Goal: Find specific page/section

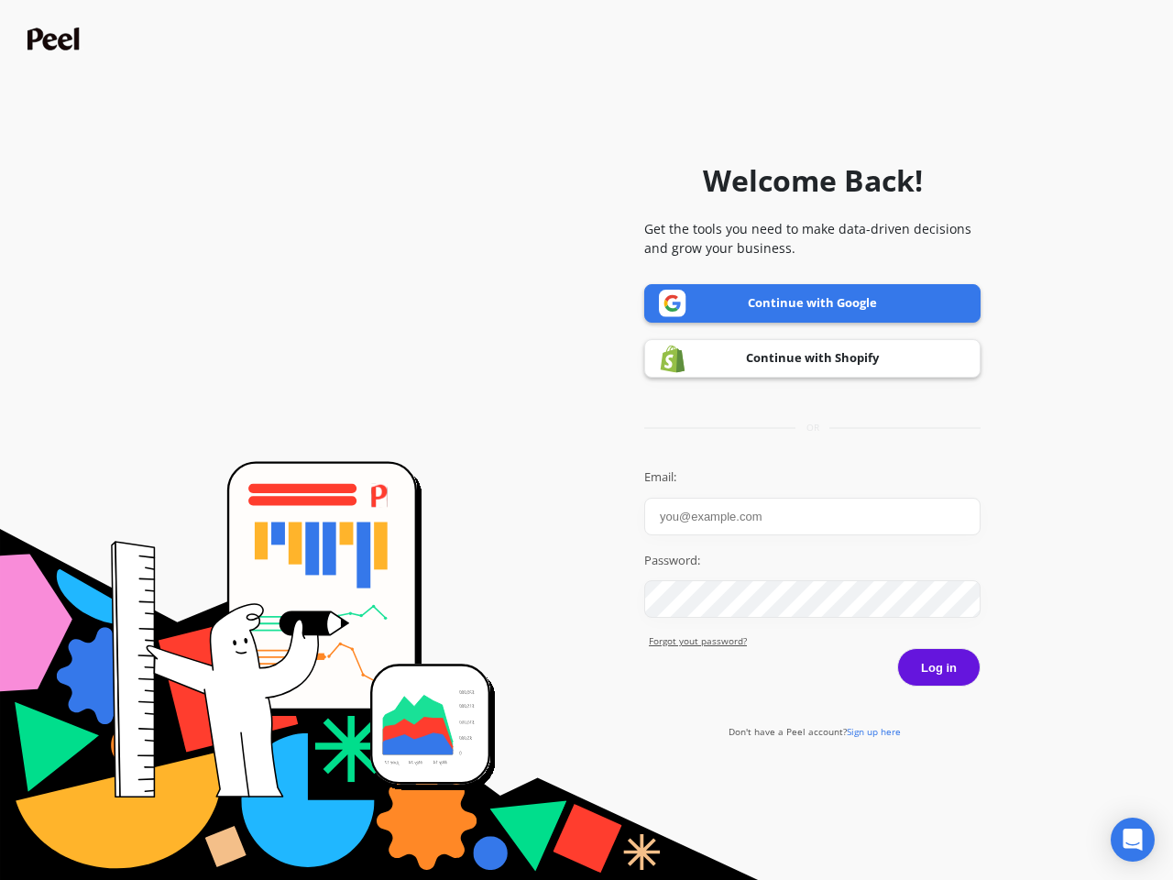
click at [1132, 839] on icon "Open Intercom Messenger" at bounding box center [1132, 839] width 19 height 22
